Goal: Task Accomplishment & Management: Manage account settings

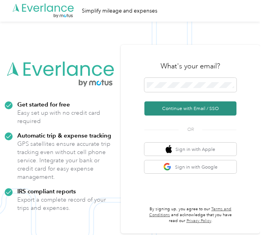
click at [200, 109] on button "Continue with Email / SSO" at bounding box center [190, 108] width 92 height 14
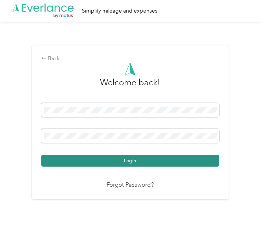
click at [136, 164] on button "Login" at bounding box center [130, 161] width 178 height 12
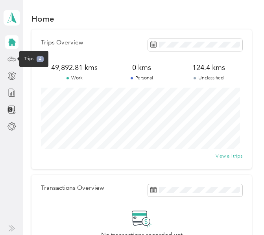
click at [14, 59] on icon at bounding box center [11, 59] width 9 height 9
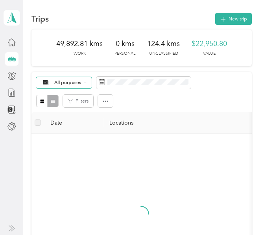
click at [84, 83] on div "All purposes" at bounding box center [63, 82] width 55 height 11
click at [69, 107] on span "Unclassified" at bounding box center [97, 106] width 87 height 7
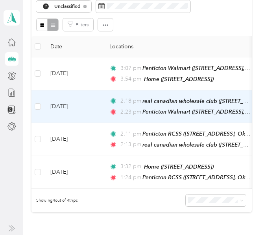
scroll to position [39, 0]
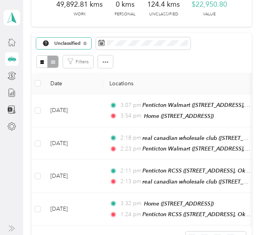
click at [78, 43] on span "Unclassified" at bounding box center [67, 43] width 27 height 5
click at [65, 57] on ol "All purposes Unclassified [PERSON_NAME] [GEOGRAPHIC_DATA] Personal" at bounding box center [91, 73] width 110 height 47
click at [72, 45] on span "Unclassified" at bounding box center [67, 43] width 27 height 5
click at [68, 53] on span "All purposes" at bounding box center [97, 55] width 87 height 7
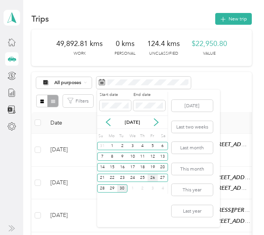
click at [154, 178] on div "26" at bounding box center [152, 178] width 10 height 8
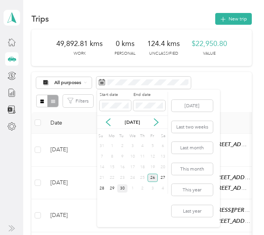
click at [154, 178] on div "26" at bounding box center [152, 178] width 10 height 8
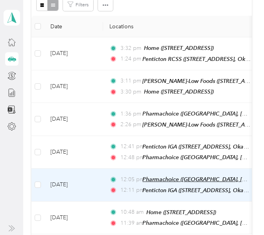
scroll to position [79, 0]
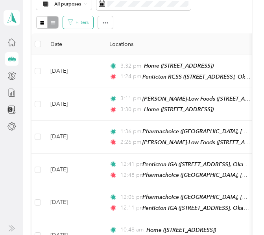
click at [86, 22] on button "Filters" at bounding box center [78, 22] width 30 height 13
click at [85, 23] on button "Filters" at bounding box center [78, 22] width 30 height 13
click at [87, 6] on div "All purposes" at bounding box center [63, 3] width 55 height 11
click at [76, 29] on li "Unclassified" at bounding box center [91, 24] width 110 height 12
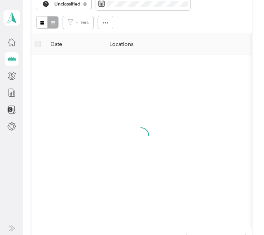
scroll to position [53, 0]
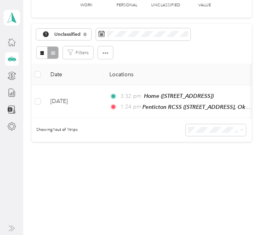
click at [76, 32] on span "Unclassified" at bounding box center [67, 34] width 27 height 5
click at [76, 39] on span "All purposes" at bounding box center [97, 40] width 87 height 7
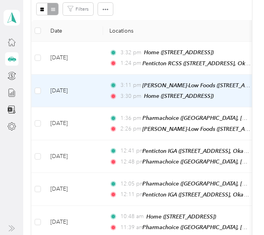
scroll to position [79, 0]
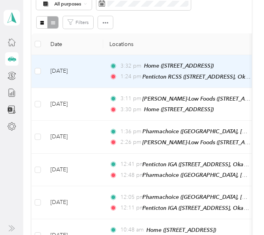
click at [87, 72] on td "[DATE]" at bounding box center [73, 71] width 59 height 33
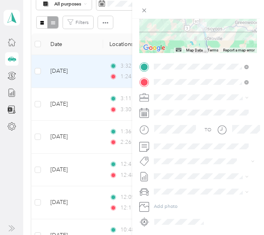
scroll to position [98, 0]
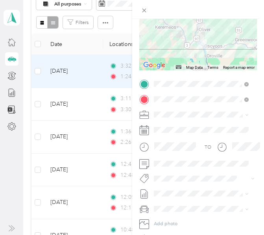
click at [73, 45] on div "Trip details Save This trip cannot be edited because it is either under review,…" at bounding box center [132, 117] width 264 height 235
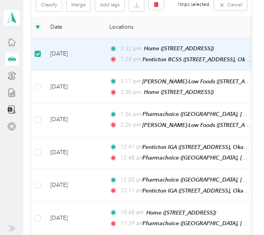
scroll to position [61, 0]
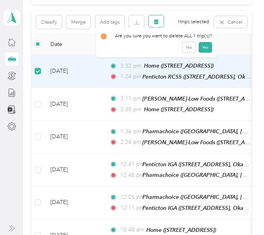
click at [157, 24] on icon "button" at bounding box center [156, 21] width 5 height 5
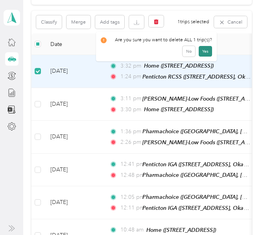
click at [203, 50] on button "Yes" at bounding box center [205, 51] width 13 height 11
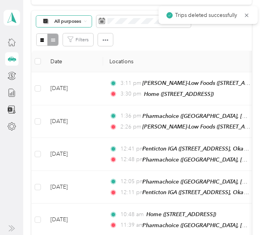
click at [85, 23] on div "All purposes" at bounding box center [63, 21] width 55 height 11
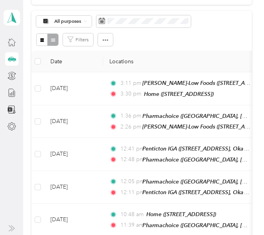
click at [72, 45] on li "Unclassified" at bounding box center [91, 43] width 110 height 12
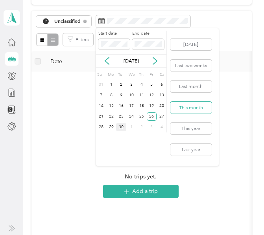
click at [188, 107] on button "This month" at bounding box center [190, 108] width 41 height 12
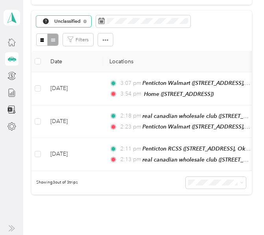
click at [80, 24] on span "Unclassified" at bounding box center [67, 21] width 27 height 5
click at [63, 57] on span "[PERSON_NAME] [GEOGRAPHIC_DATA]" at bounding box center [97, 57] width 87 height 7
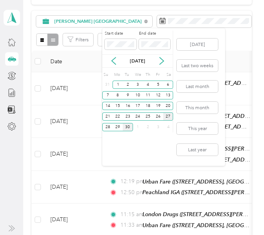
click at [168, 115] on div "27" at bounding box center [168, 116] width 10 height 8
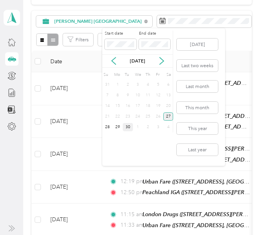
click at [168, 115] on div "27" at bounding box center [168, 116] width 10 height 8
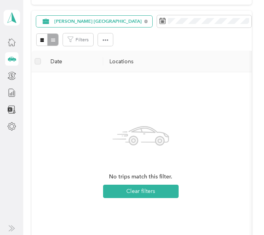
click at [85, 21] on span "[PERSON_NAME] [GEOGRAPHIC_DATA]" at bounding box center [97, 21] width 87 height 5
click at [68, 44] on span "Unclassified" at bounding box center [102, 43] width 96 height 7
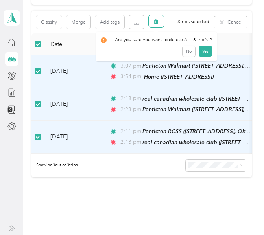
click at [157, 24] on icon "button" at bounding box center [156, 21] width 5 height 5
click at [203, 51] on button "Yes" at bounding box center [205, 51] width 13 height 11
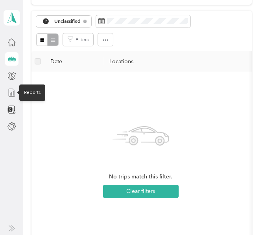
click at [15, 94] on icon at bounding box center [12, 93] width 6 height 8
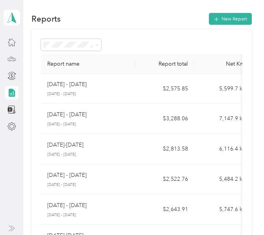
click at [119, 91] on div "[DATE] - [DATE] [DATE] - [DATE]" at bounding box center [88, 88] width 82 height 17
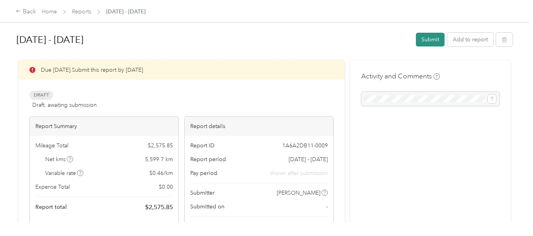
click at [263, 38] on button "Submit" at bounding box center [430, 40] width 29 height 14
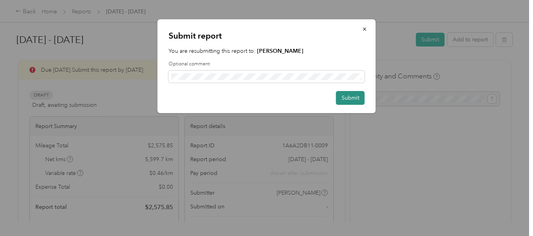
click at [263, 98] on button "Submit" at bounding box center [350, 98] width 29 height 14
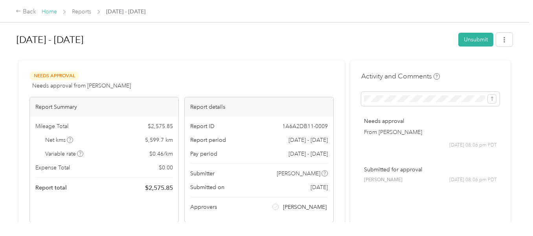
click at [53, 12] on link "Home" at bounding box center [49, 11] width 15 height 7
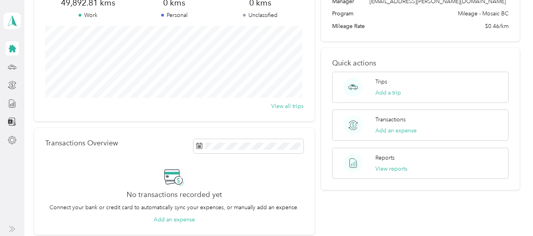
scroll to position [79, 0]
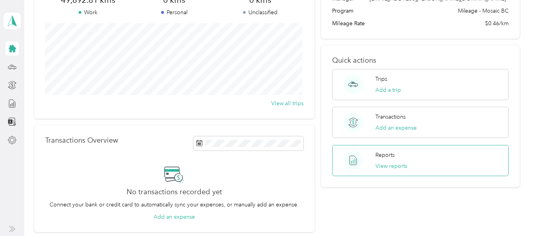
click at [263, 151] on p "Reports" at bounding box center [385, 155] width 19 height 8
